Goal: Task Accomplishment & Management: Use online tool/utility

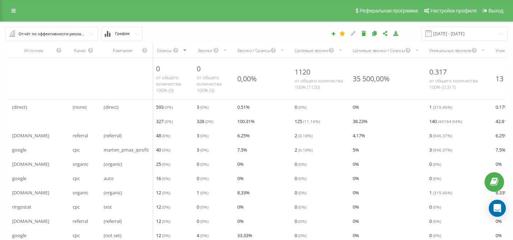
drag, startPoint x: 15, startPoint y: 14, endPoint x: 15, endPoint y: 18, distance: 3.9
click at [15, 14] on link at bounding box center [13, 11] width 13 height 10
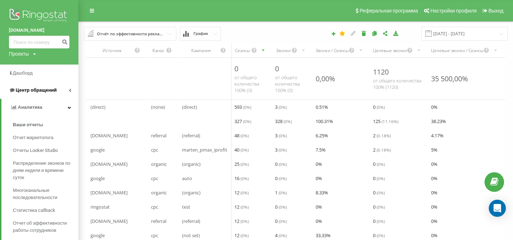
click at [40, 93] on span "Центр обращений" at bounding box center [33, 90] width 48 height 7
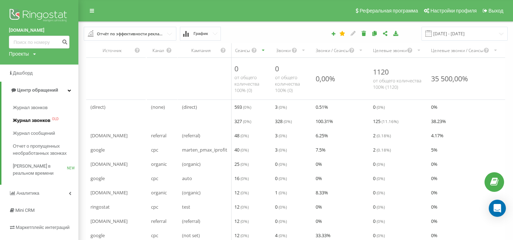
click at [47, 119] on span "Журнал звонков" at bounding box center [31, 120] width 37 height 7
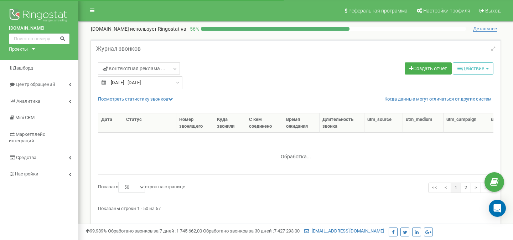
select select "50"
type input "24.08.2025"
type input "23.09.2025"
click at [146, 86] on input "24.08.2025 - 23.09.2025" at bounding box center [140, 82] width 84 height 13
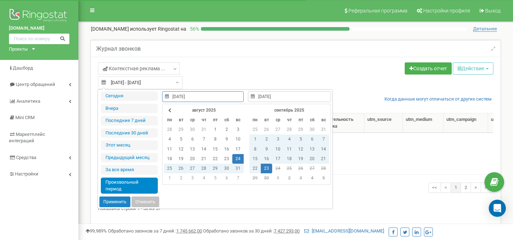
type input "22.09.2025"
type input "24.08.2025"
type input "23.09.2025"
type input "28.08.2025"
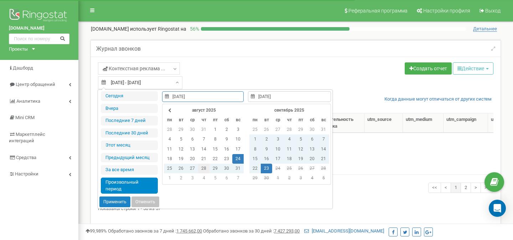
click at [202, 168] on td "28" at bounding box center [203, 169] width 11 height 10
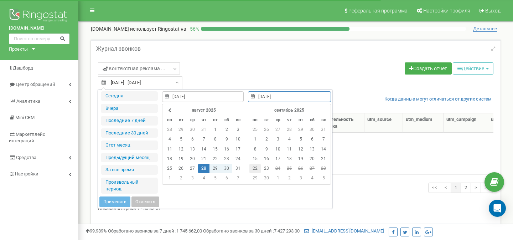
type input "22.09.2025"
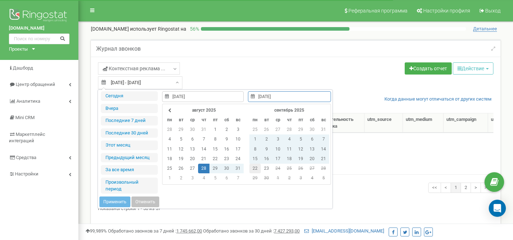
click at [253, 168] on td "22" at bounding box center [254, 169] width 11 height 10
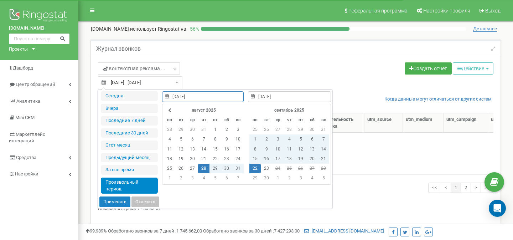
type input "28.08.2025"
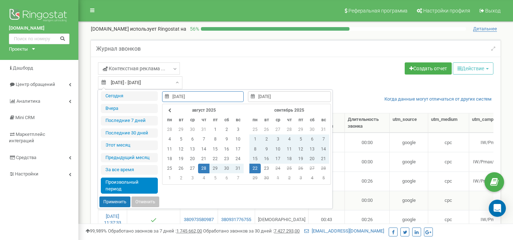
click at [115, 202] on button "Применить" at bounding box center [114, 201] width 31 height 11
type input "28.08.2025 - 22.09.2025"
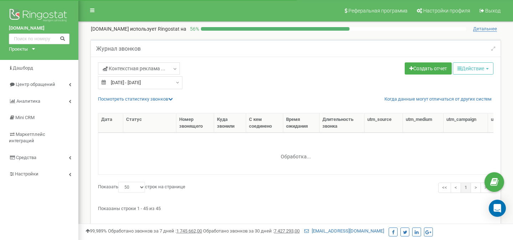
select select "50"
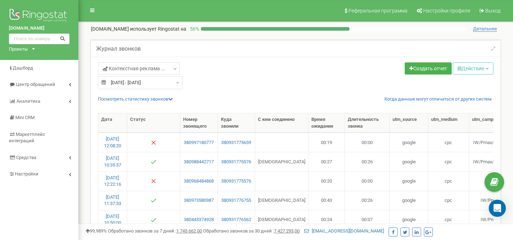
type input "[DATE]"
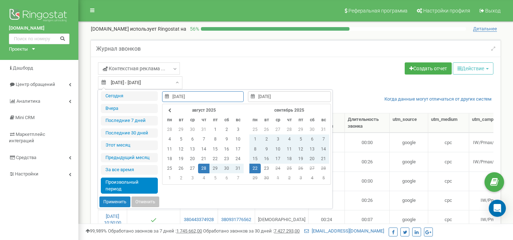
click at [135, 86] on input "[DATE] - [DATE]" at bounding box center [140, 82] width 84 height 13
type input "[DATE]"
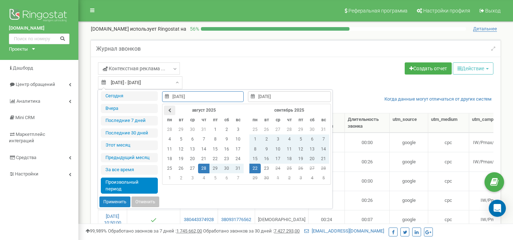
click at [169, 109] on icon at bounding box center [169, 110] width 3 height 4
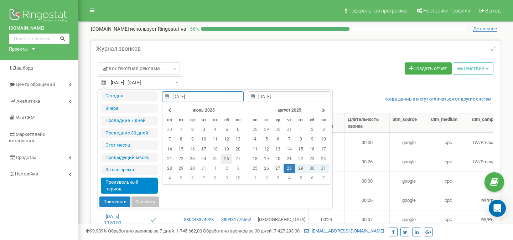
type input "26.07.2025"
click at [223, 158] on td "26" at bounding box center [226, 159] width 11 height 10
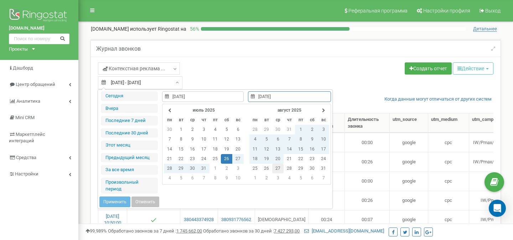
type input "[DATE]"
click at [277, 166] on td "27" at bounding box center [277, 169] width 11 height 10
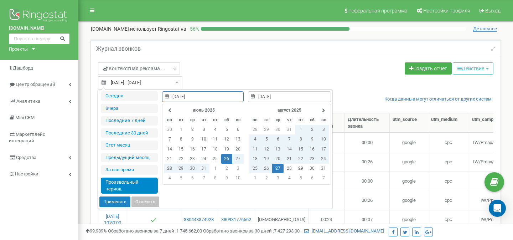
type input "26.07.2025"
click at [118, 204] on button "Применить" at bounding box center [114, 201] width 31 height 11
type input "26.07.2025 - 27.08.2025"
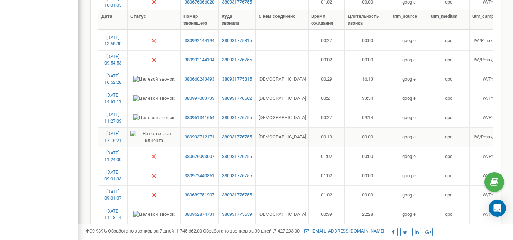
scroll to position [485, 0]
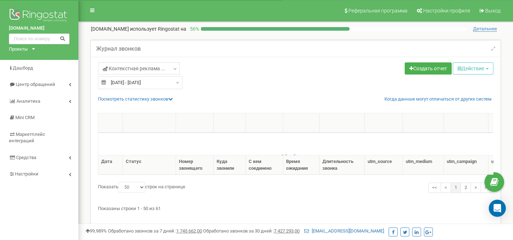
select select "50"
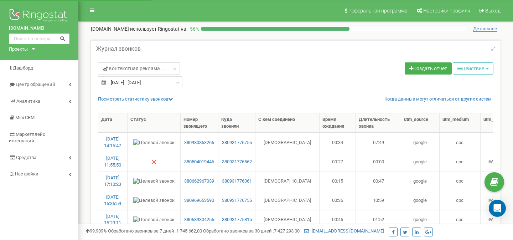
type input "[DATE]"
click at [130, 83] on input "[DATE] - [DATE]" at bounding box center [140, 82] width 84 height 13
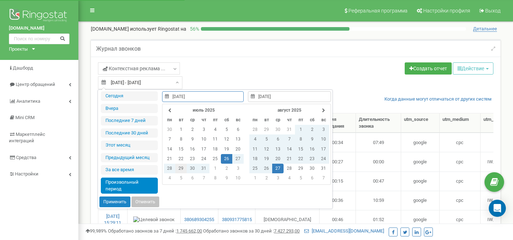
type input "17.09.2025"
type input "[DATE]"
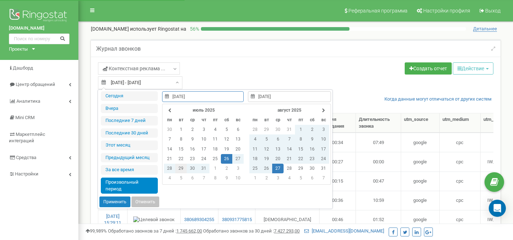
type input "[DATE]"
type input "21.07.2025"
type input "[DATE]"
type input "22.08.2025"
click at [297, 157] on td "22" at bounding box center [300, 159] width 11 height 10
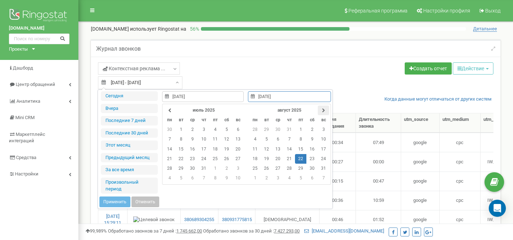
click at [323, 110] on icon at bounding box center [323, 110] width 3 height 4
type input "[DATE]"
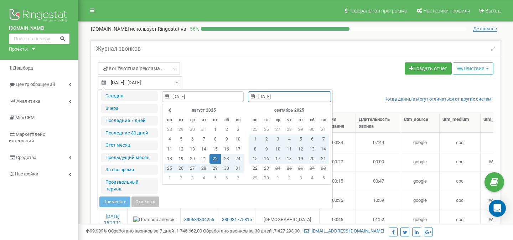
drag, startPoint x: 252, startPoint y: 167, endPoint x: 244, endPoint y: 167, distance: 7.8
click at [252, 167] on td "22" at bounding box center [254, 169] width 11 height 10
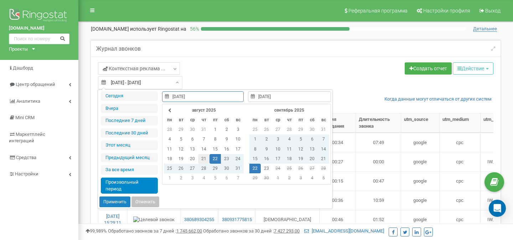
type input "21.08.2025"
click at [204, 157] on td "21" at bounding box center [203, 159] width 11 height 10
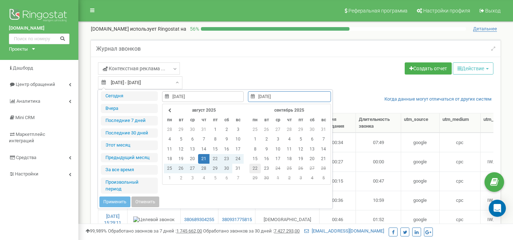
type input "[DATE]"
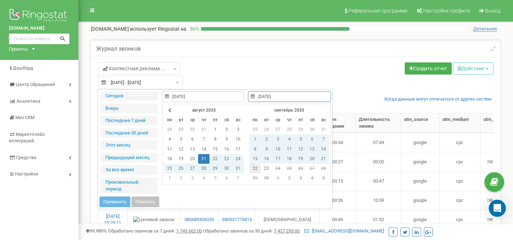
click at [251, 169] on td "22" at bounding box center [254, 169] width 11 height 10
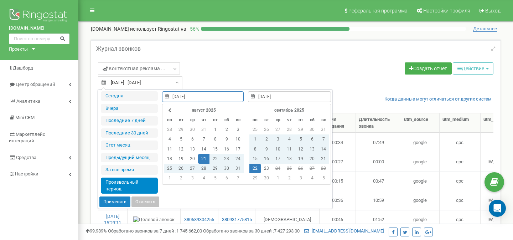
type input "21.08.2025"
click at [118, 206] on button "Применить" at bounding box center [114, 201] width 31 height 11
type input "[DATE] - [DATE]"
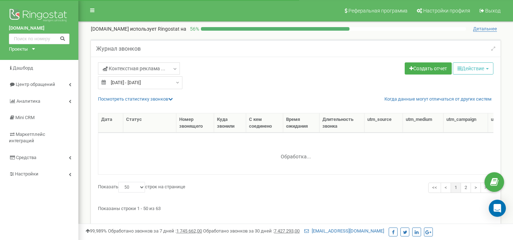
select select "50"
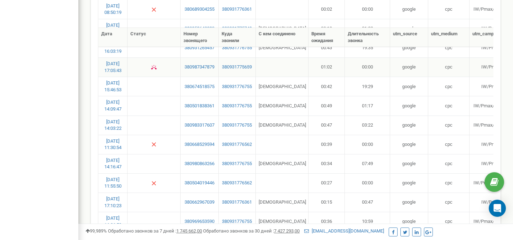
scroll to position [928, 0]
